Goal: Transaction & Acquisition: Purchase product/service

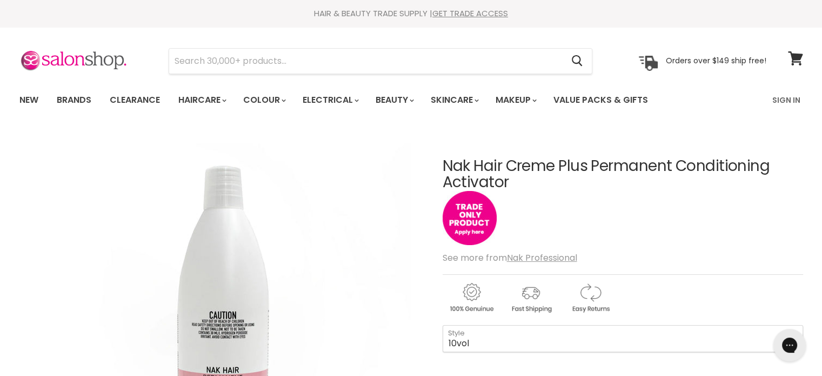
drag, startPoint x: 437, startPoint y: 162, endPoint x: 520, endPoint y: 186, distance: 86.7
copy div "Nak Hair Creme Plus Permanent Conditioning Activator"
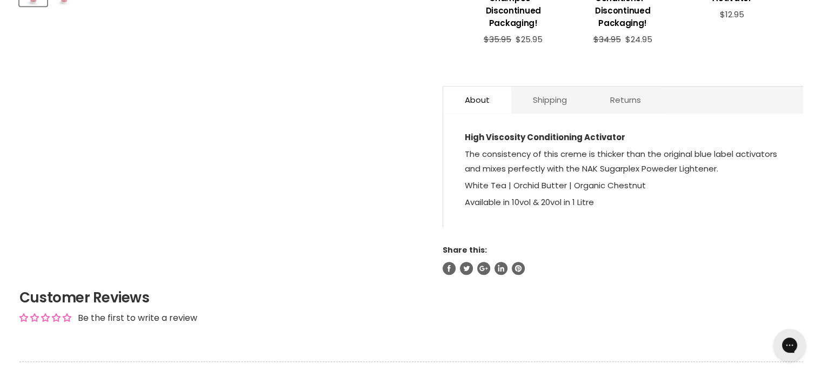
scroll to position [541, 0]
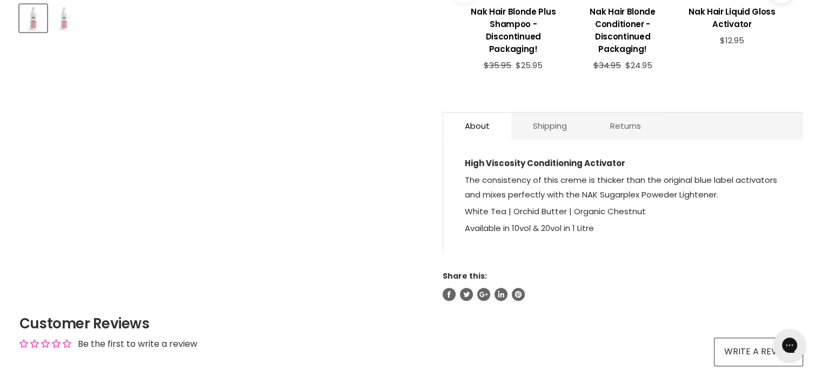
drag, startPoint x: 465, startPoint y: 178, endPoint x: 609, endPoint y: 228, distance: 152.0
click at [609, 228] on div "High Viscosity Conditioning Activator The consistency of this creme is thicker …" at bounding box center [623, 197] width 317 height 82
copy div "The consistency of this creme is thicker than the original blue label activator…"
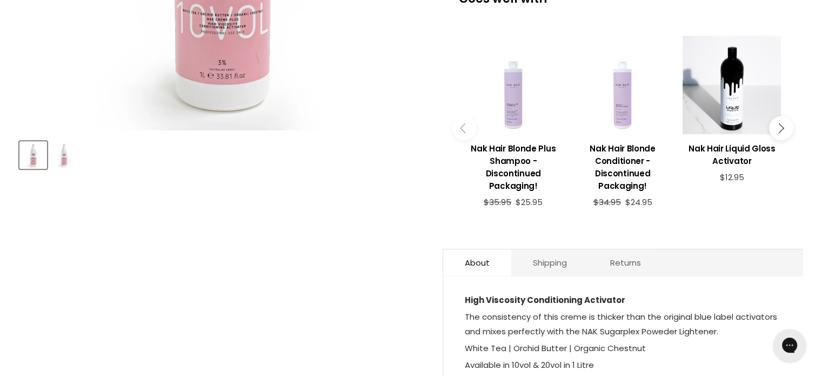
scroll to position [324, 0]
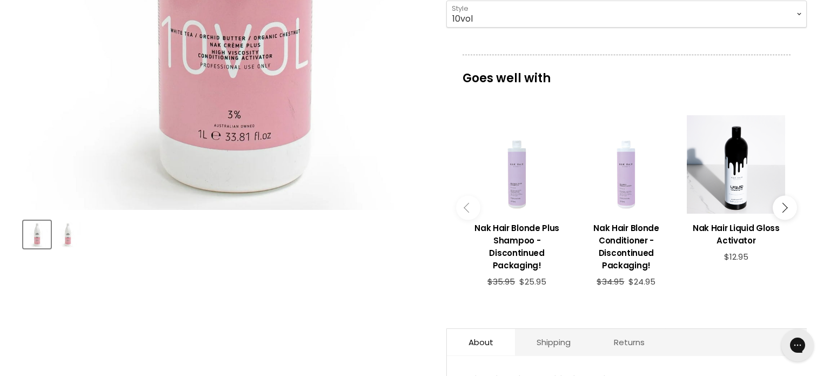
drag, startPoint x: 230, startPoint y: 114, endPoint x: 220, endPoint y: 168, distance: 55.6
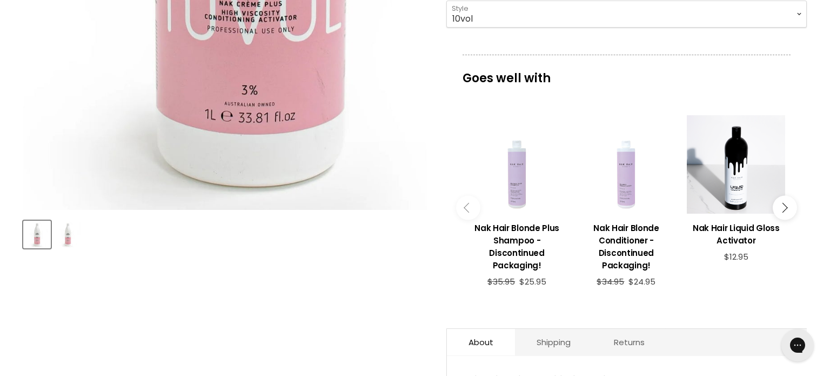
drag, startPoint x: 210, startPoint y: 147, endPoint x: 202, endPoint y: 201, distance: 54.7
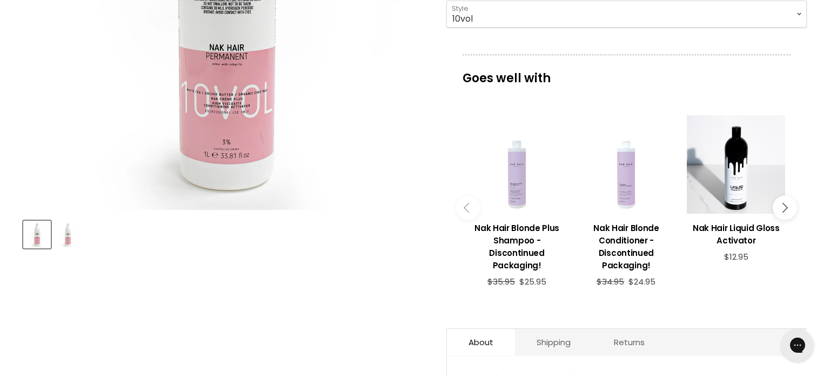
drag, startPoint x: 202, startPoint y: 201, endPoint x: 218, endPoint y: 110, distance: 92.4
click at [218, 110] on img "Nak Hair Creme Plus Permanent Conditioning Activator image. Click or Scroll to …" at bounding box center [225, 8] width 404 height 404
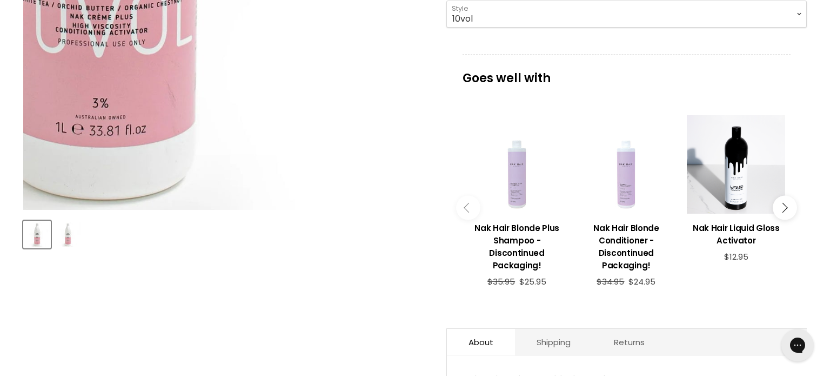
drag, startPoint x: 221, startPoint y: 99, endPoint x: 354, endPoint y: 183, distance: 157.2
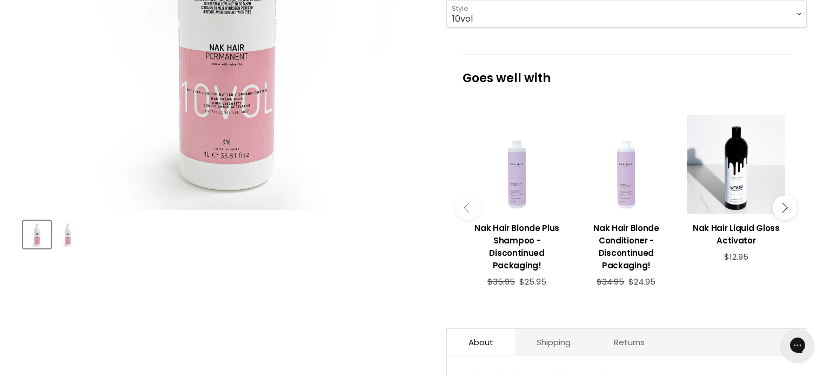
click at [214, 115] on img "Nak Hair Creme Plus Permanent Conditioning Activator image. Click or Scroll to …" at bounding box center [225, 8] width 404 height 404
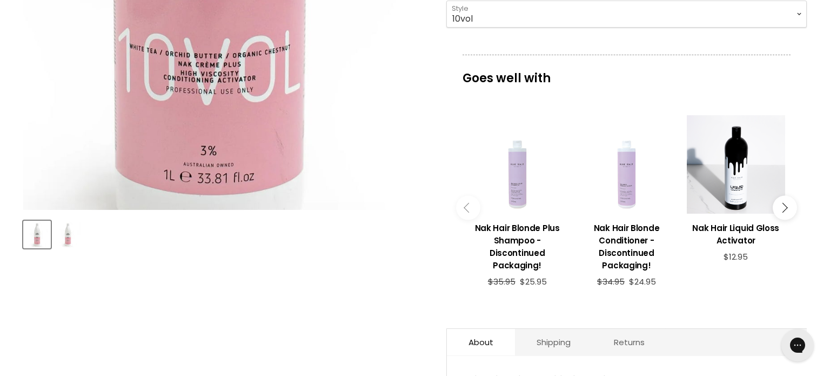
drag, startPoint x: 231, startPoint y: 58, endPoint x: 247, endPoint y: 169, distance: 111.4
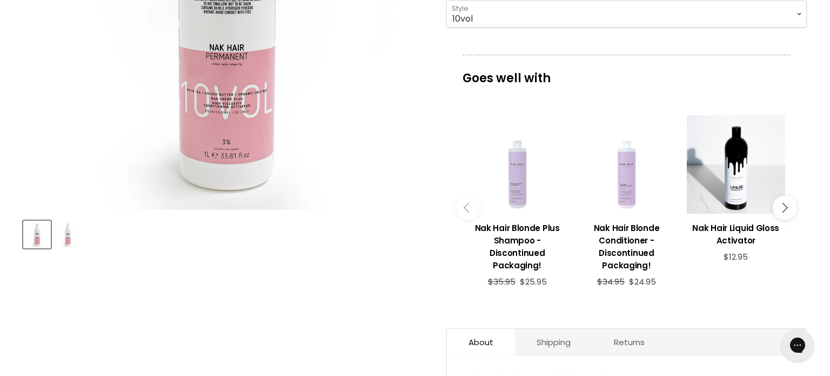
click at [247, 169] on img "Nak Hair Creme Plus Permanent Conditioning Activator image. Click or Scroll to …" at bounding box center [225, 8] width 404 height 404
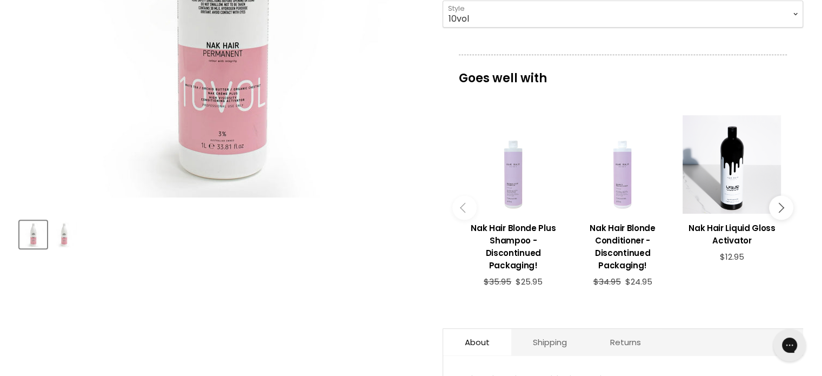
click at [65, 236] on img "Product thumbnails" at bounding box center [63, 234] width 25 height 25
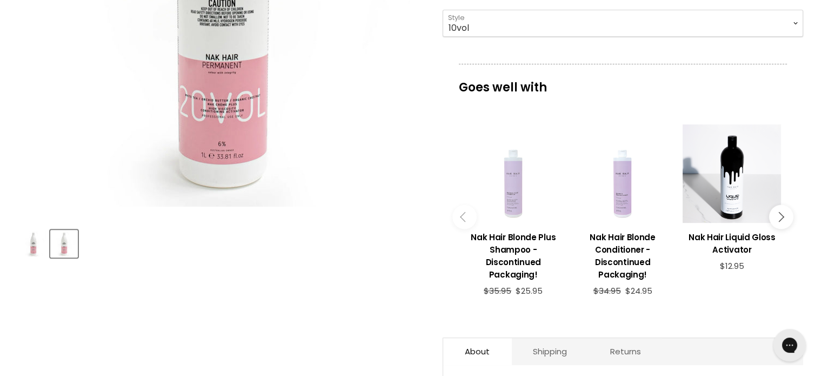
scroll to position [216, 0]
